Goal: Transaction & Acquisition: Purchase product/service

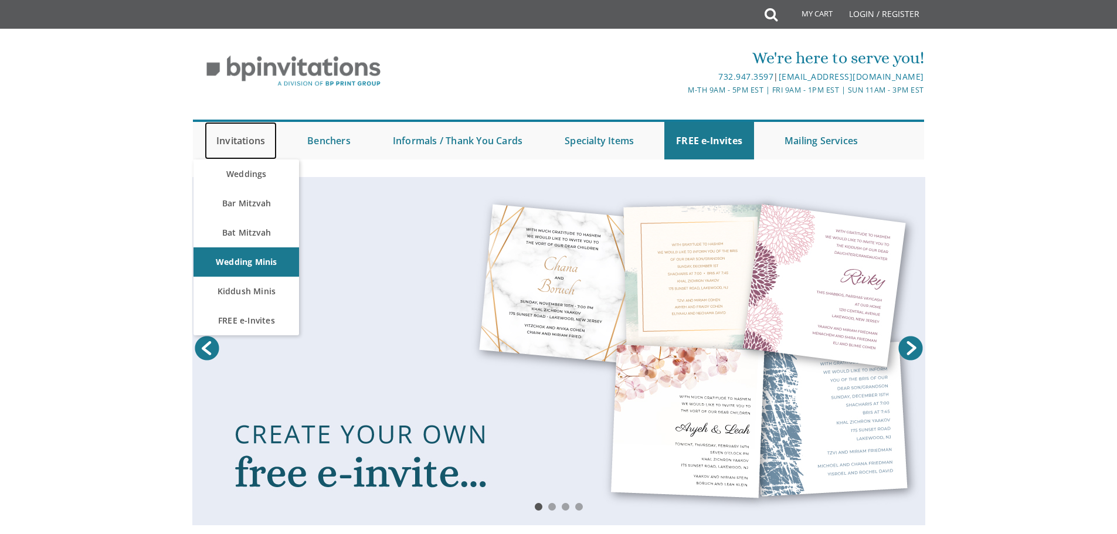
click at [244, 144] on link "Invitations" at bounding box center [241, 141] width 72 height 38
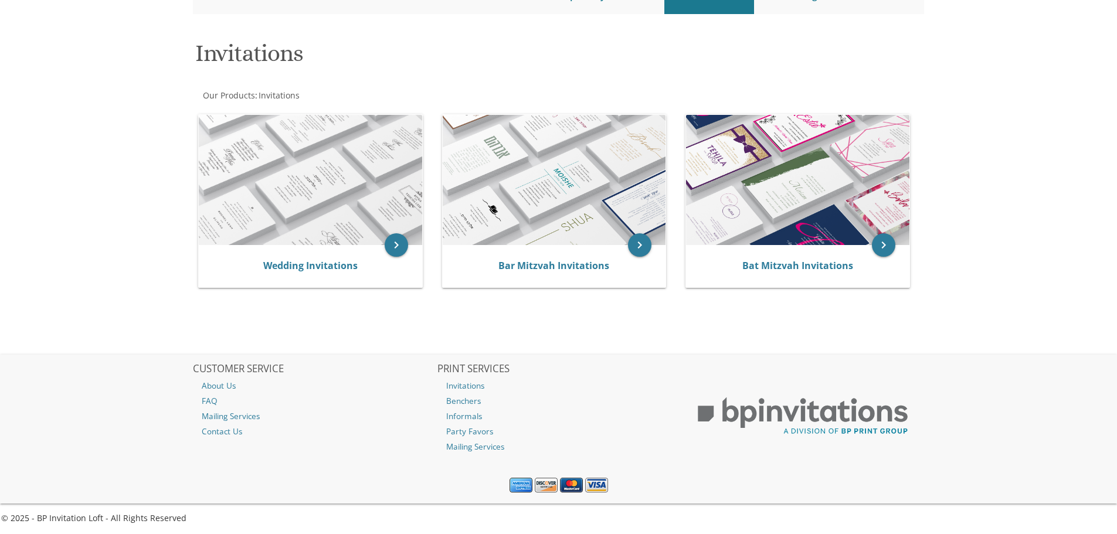
scroll to position [147, 0]
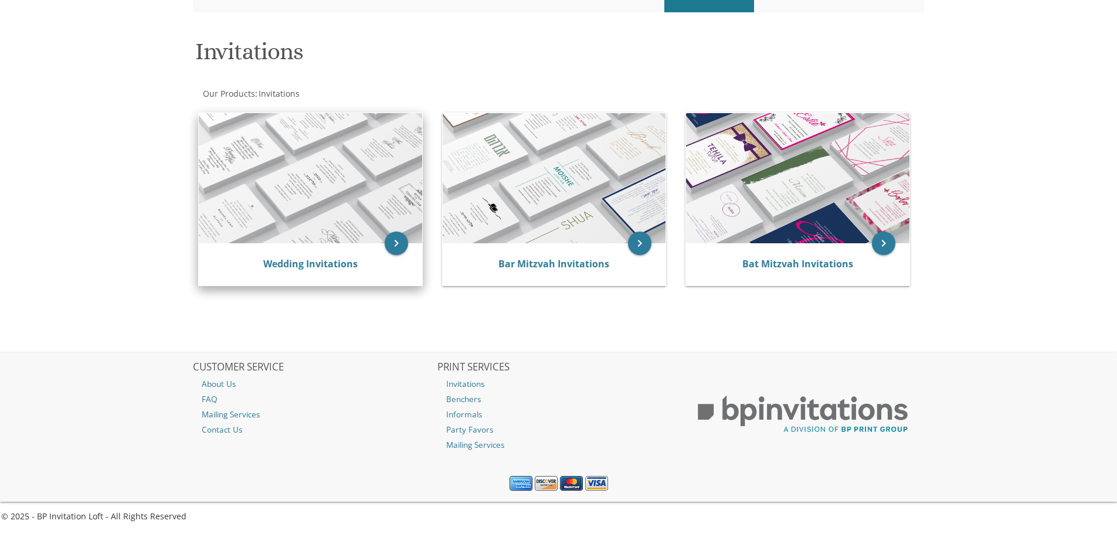
click at [285, 185] on img at bounding box center [310, 178] width 223 height 130
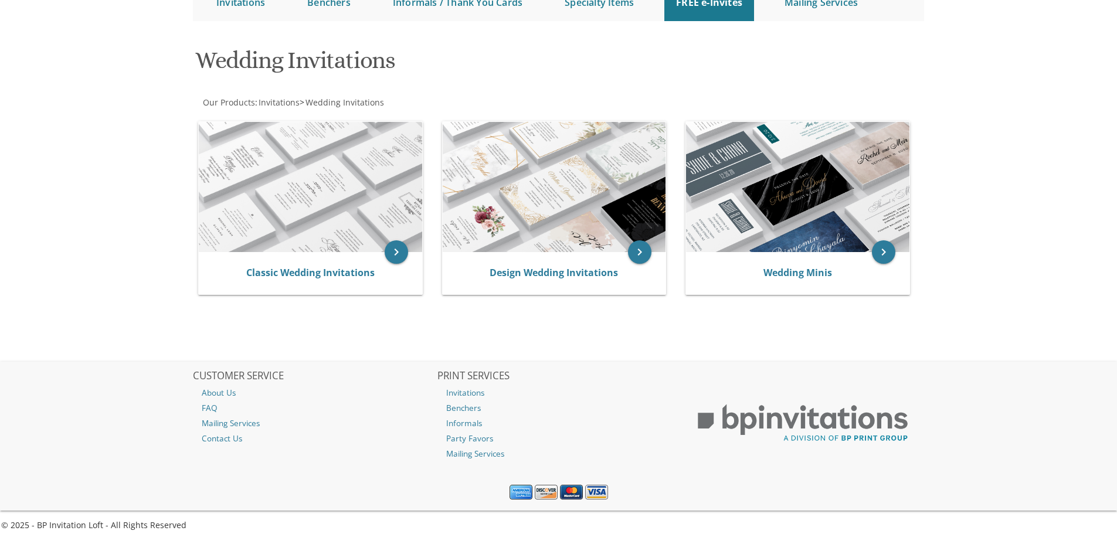
scroll to position [147, 0]
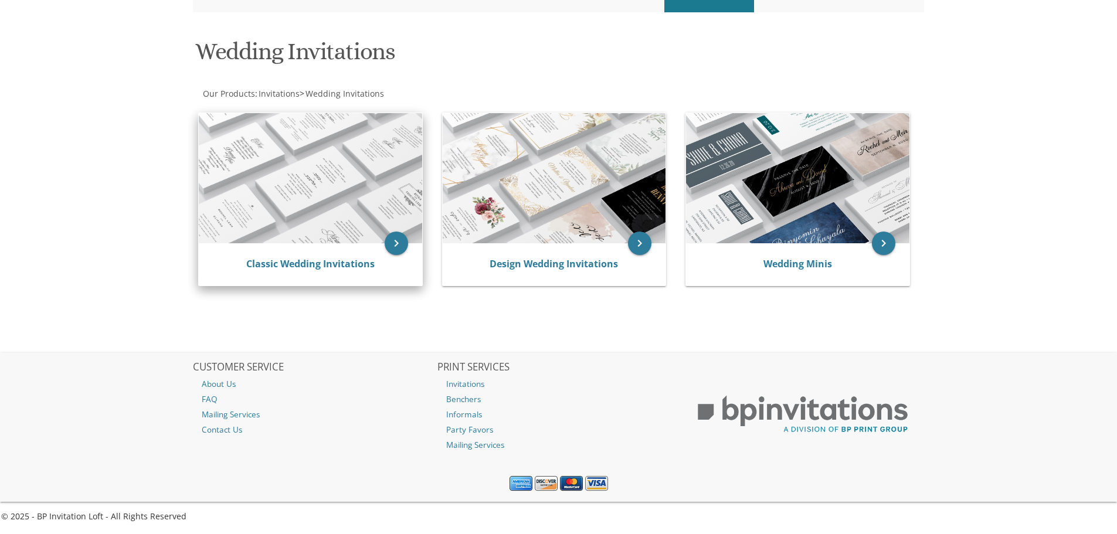
click at [291, 200] on img at bounding box center [310, 178] width 223 height 130
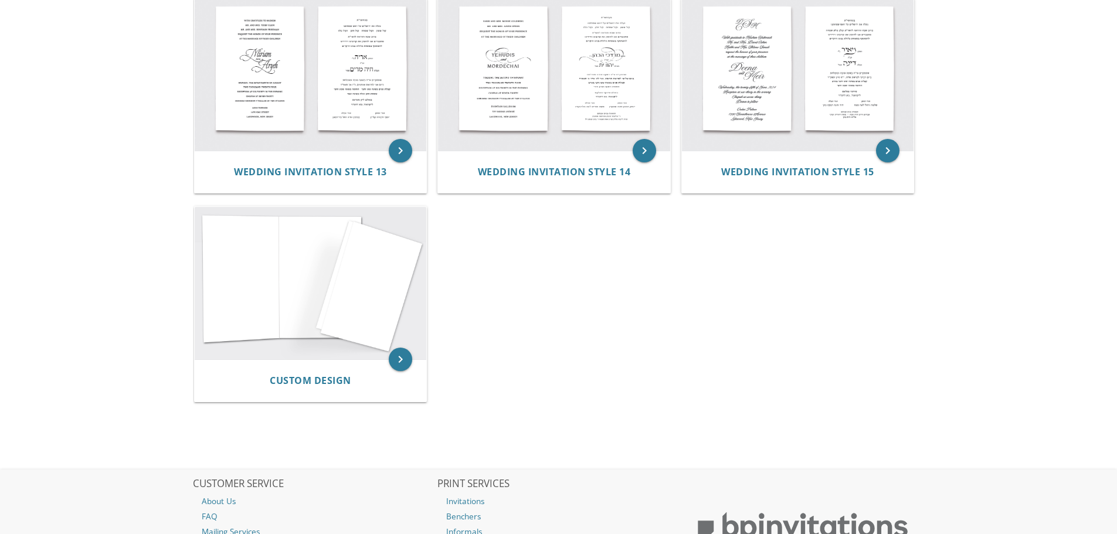
scroll to position [1114, 0]
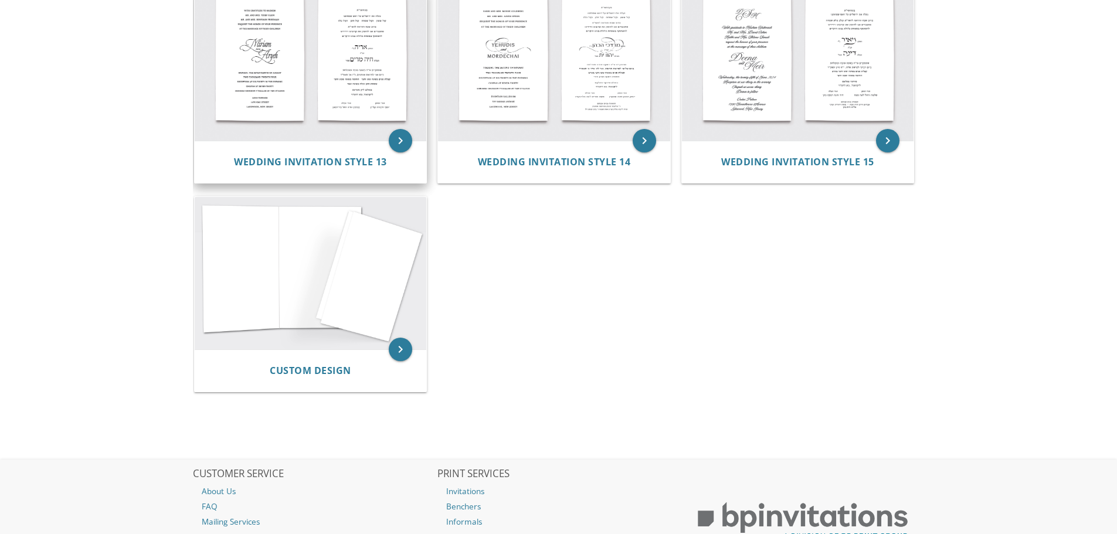
click at [330, 125] on img at bounding box center [311, 64] width 232 height 152
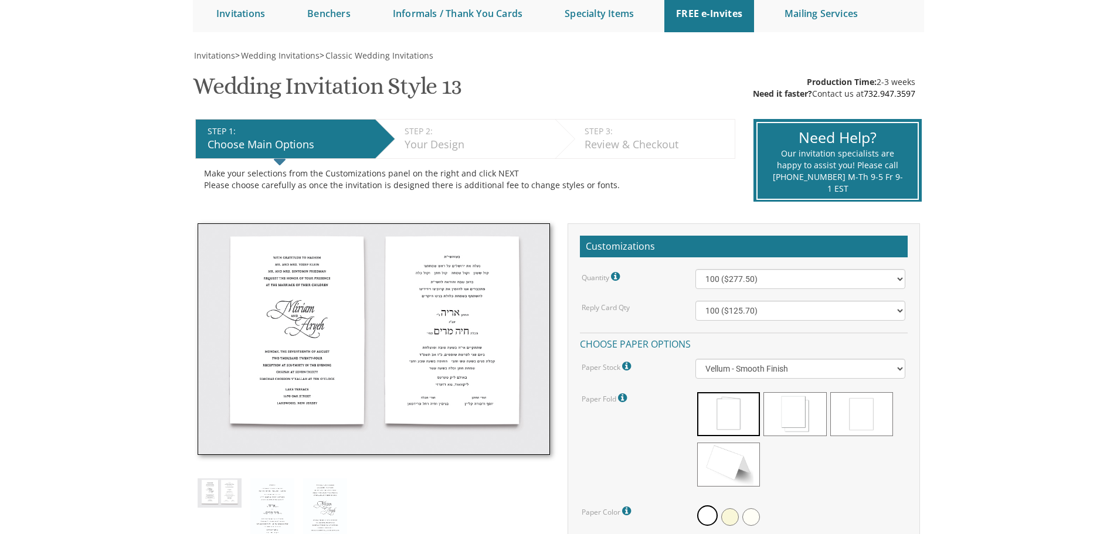
scroll to position [117, 0]
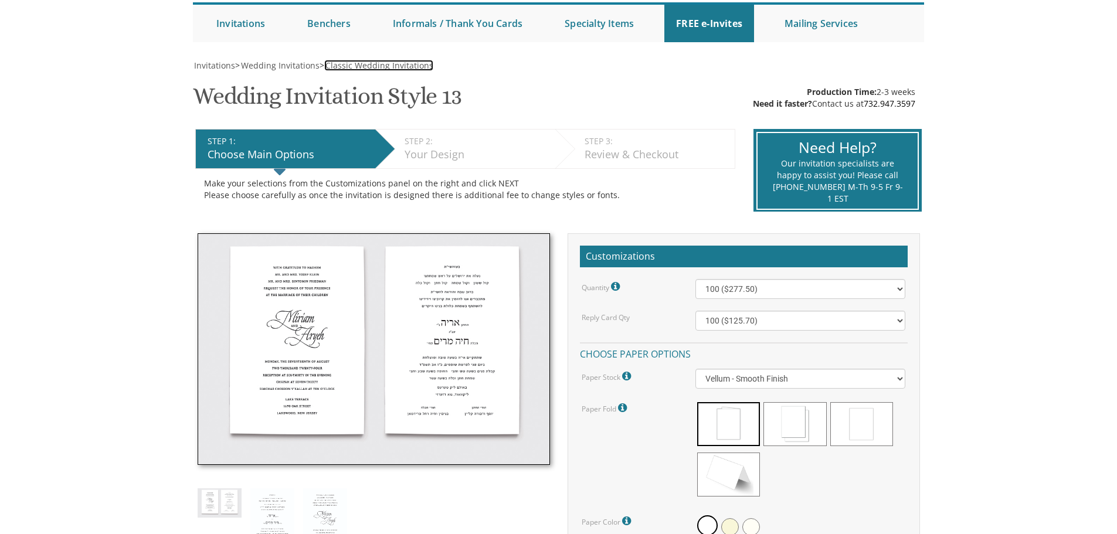
click at [360, 66] on span "Classic Wedding Invitations" at bounding box center [379, 65] width 108 height 11
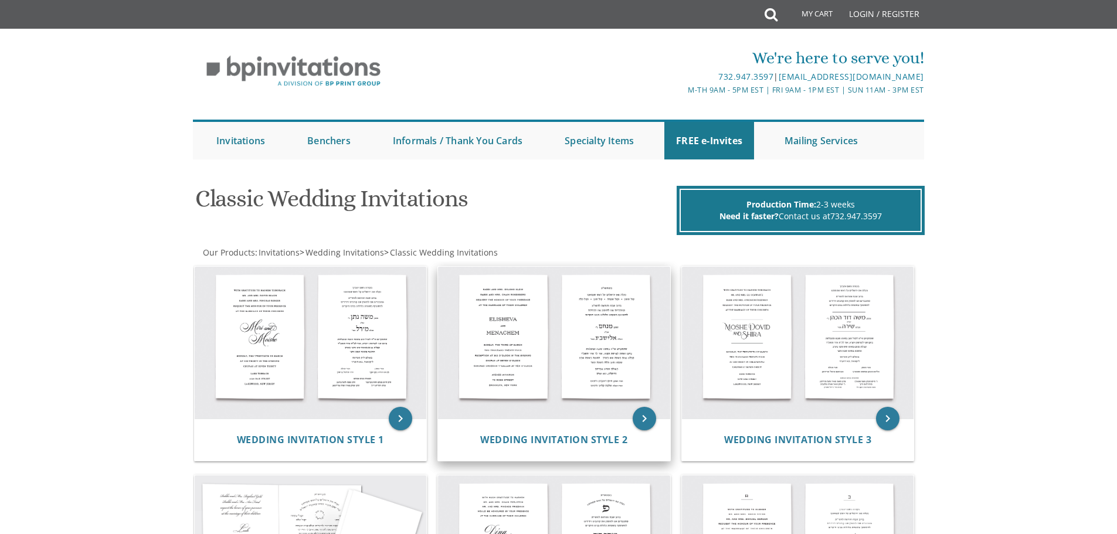
click at [550, 313] on img at bounding box center [554, 343] width 232 height 152
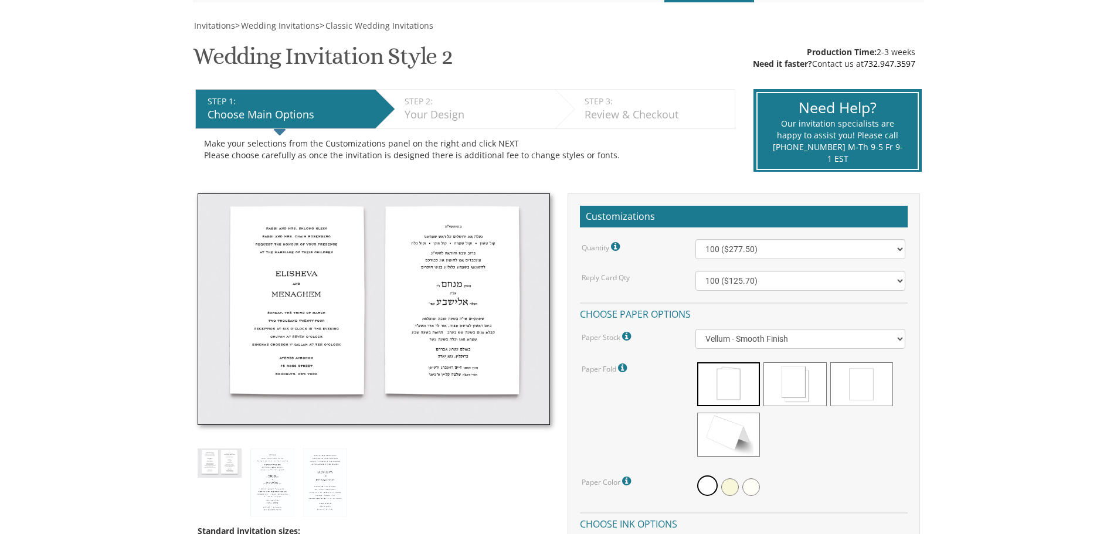
scroll to position [176, 0]
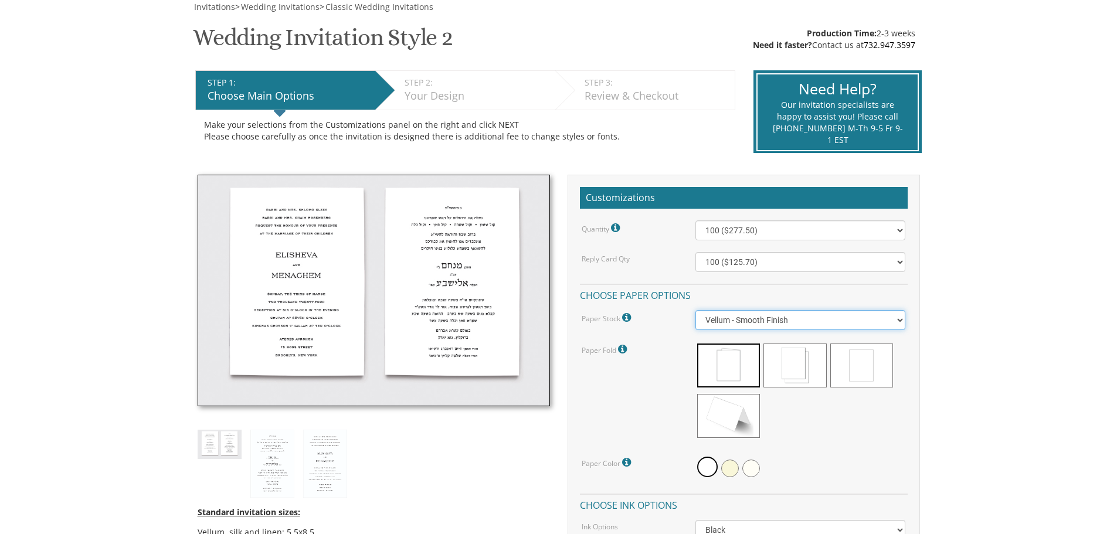
click at [839, 314] on select "Vellum - Smooth Finish Linen - Subtle Embossed Crosshatch Texture Silk - Soft, …" at bounding box center [800, 320] width 210 height 20
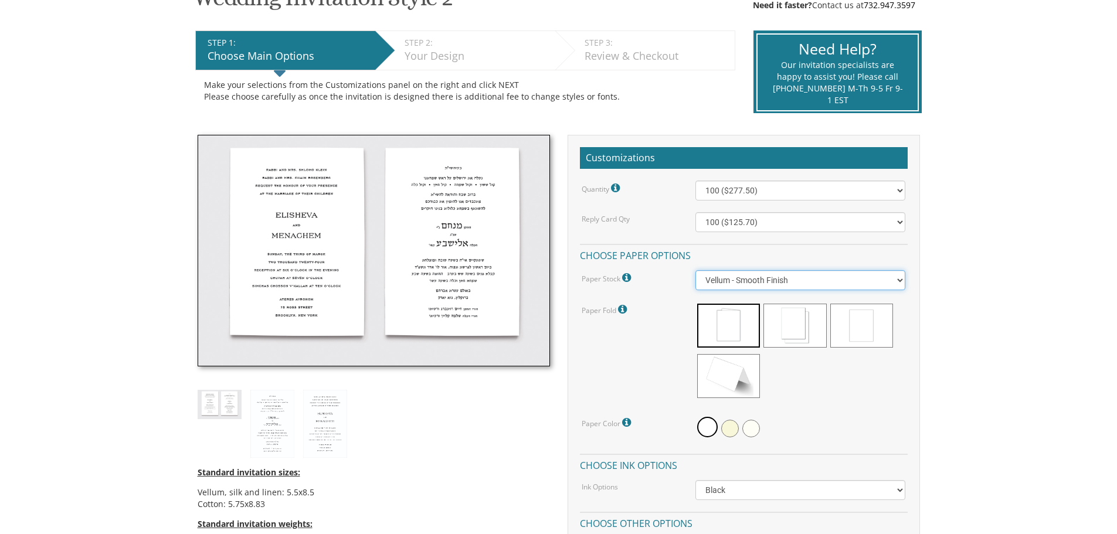
scroll to position [234, 0]
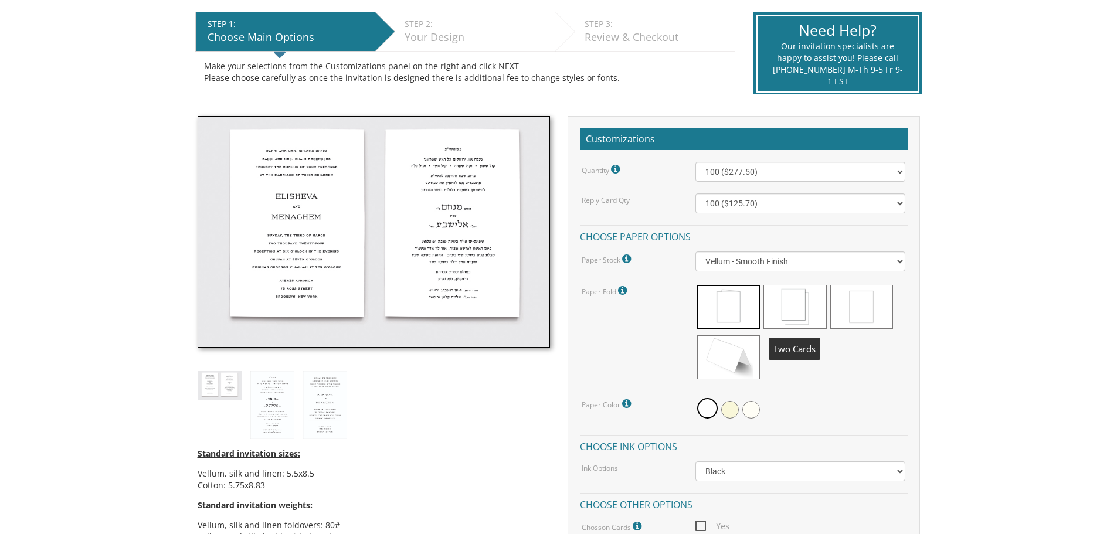
click at [808, 308] on span at bounding box center [794, 307] width 63 height 44
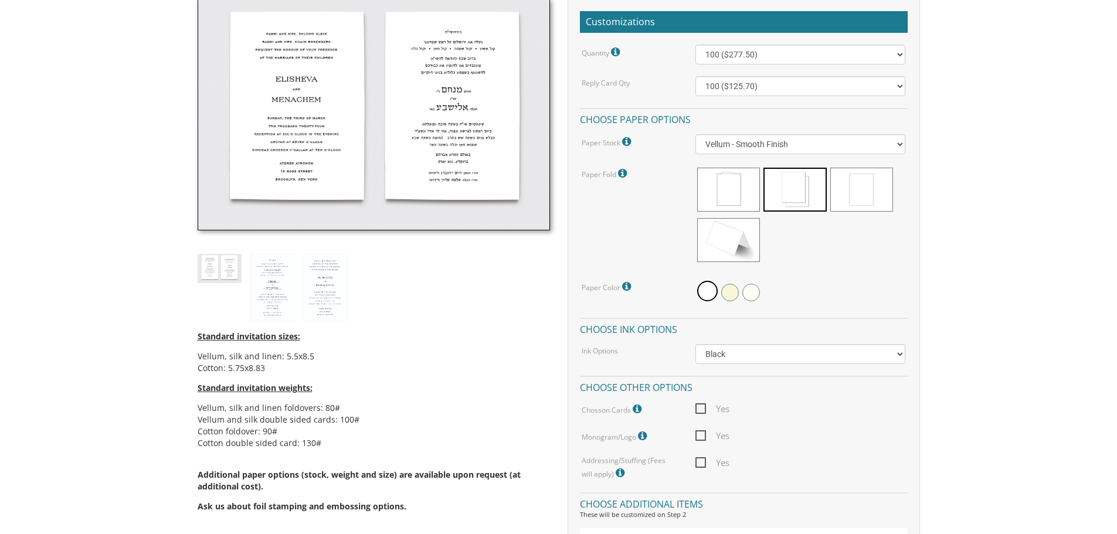
scroll to position [410, 0]
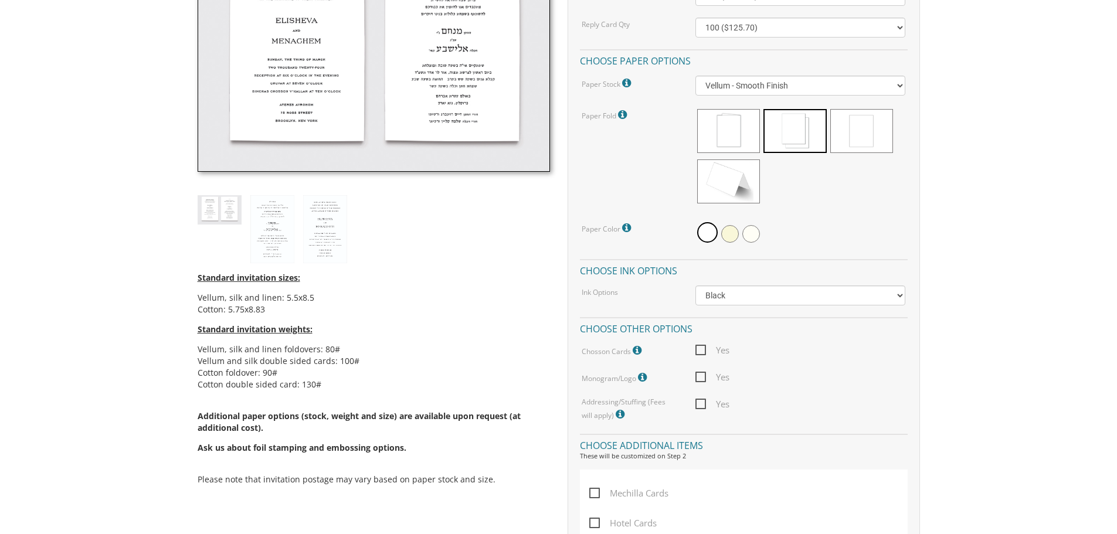
click at [635, 348] on icon at bounding box center [638, 350] width 12 height 11
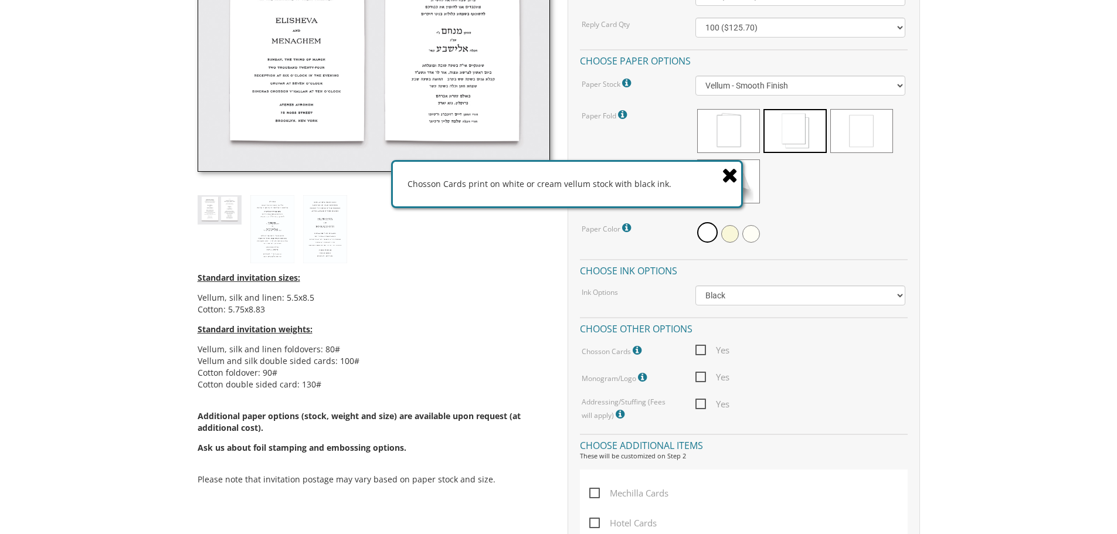
click at [661, 350] on div "Chosson Cards Chosson Cards print on white or cream vellum stock with black ink." at bounding box center [630, 350] width 114 height 15
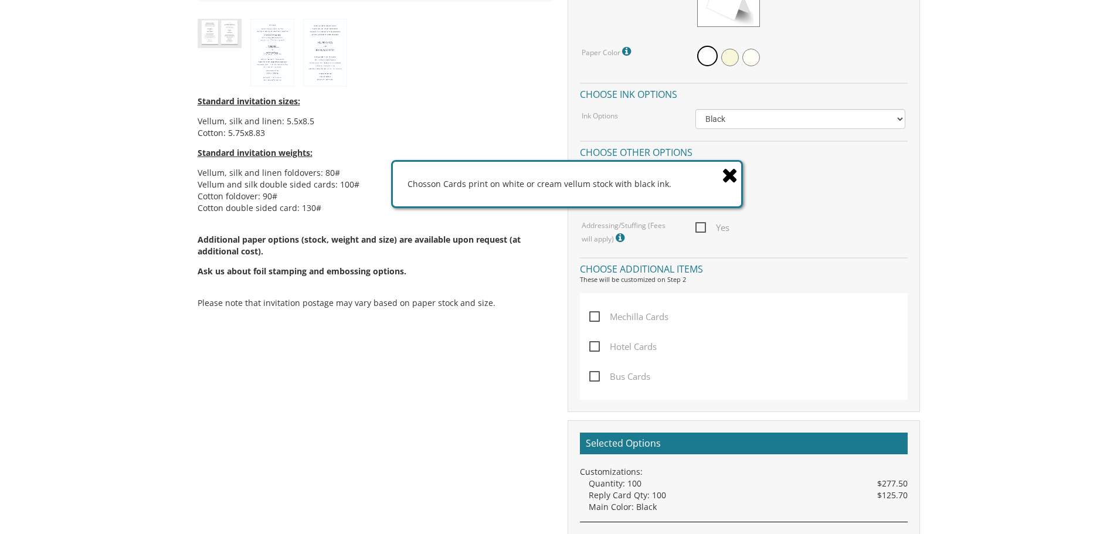
scroll to position [645, 0]
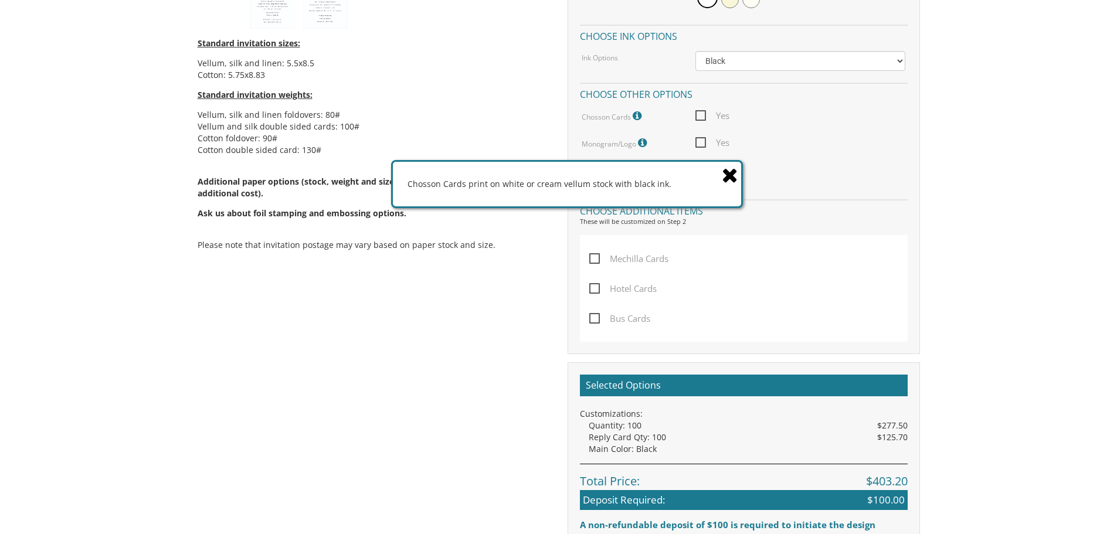
click at [727, 178] on icon at bounding box center [730, 175] width 16 height 21
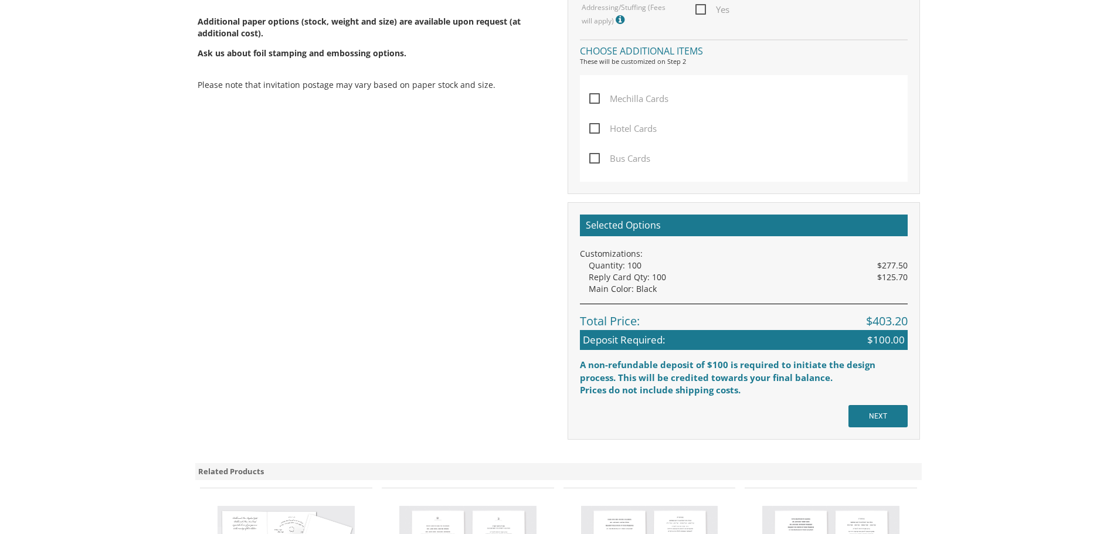
scroll to position [1031, 0]
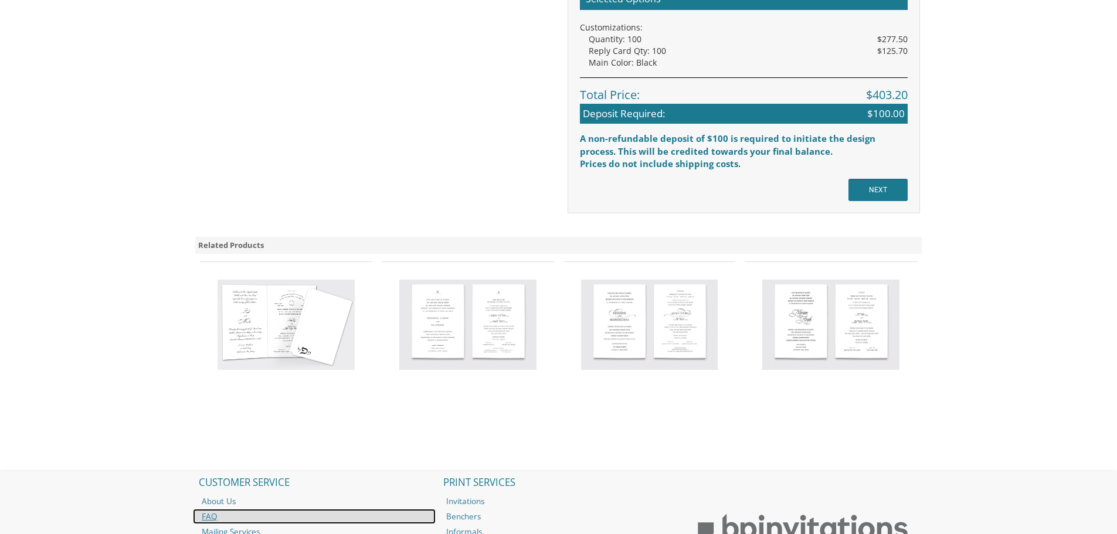
click at [206, 513] on link "FAQ" at bounding box center [314, 516] width 243 height 15
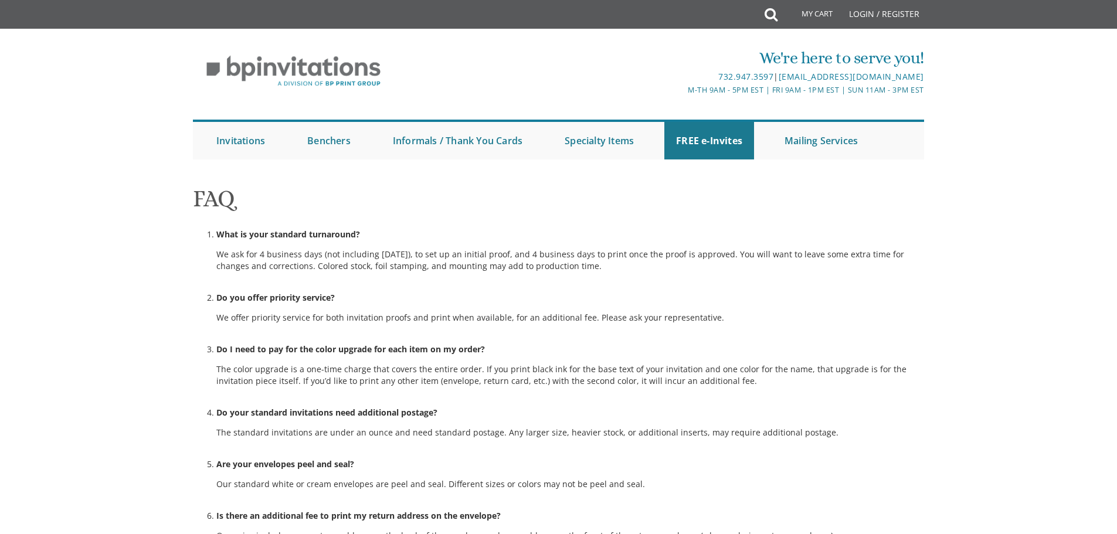
scroll to position [703, 0]
